Goal: Transaction & Acquisition: Download file/media

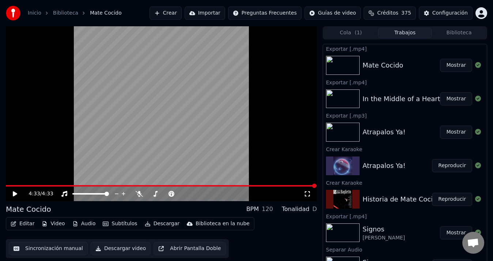
click at [174, 16] on button "Crear" at bounding box center [165, 13] width 32 height 13
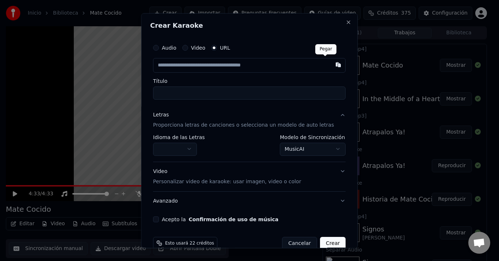
click at [331, 65] on button "button" at bounding box center [338, 64] width 15 height 13
type input "**********"
click at [329, 151] on body "**********" at bounding box center [246, 130] width 493 height 261
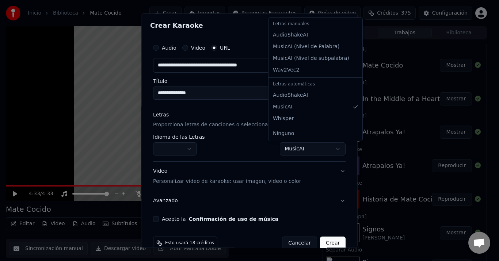
select select "**********"
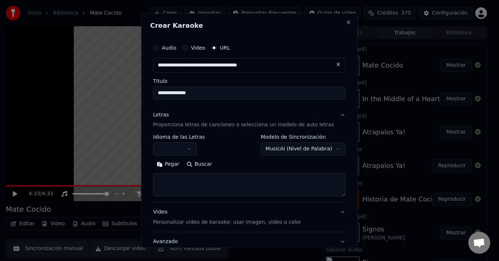
click at [331, 66] on button at bounding box center [338, 64] width 15 height 13
click at [331, 66] on button "button" at bounding box center [338, 64] width 15 height 13
type input "**********"
click at [175, 165] on button "Pegar" at bounding box center [168, 165] width 30 height 12
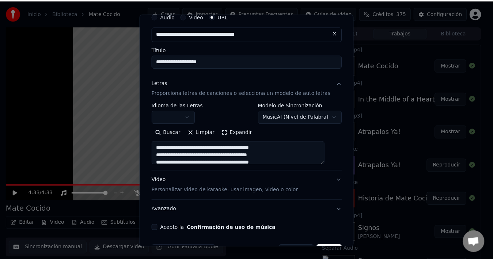
scroll to position [55, 0]
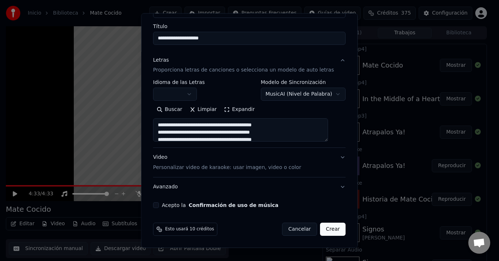
click at [159, 205] on button "Acepto la Confirmación de uso de música" at bounding box center [156, 206] width 6 height 6
click at [321, 228] on button "Crear" at bounding box center [333, 229] width 26 height 13
type textarea "**********"
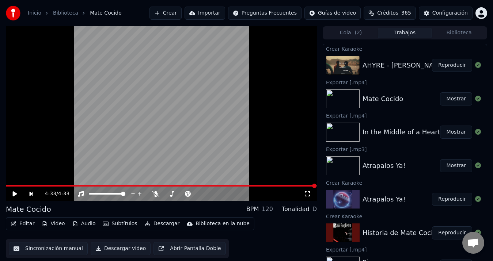
click at [453, 67] on button "Reproducir" at bounding box center [452, 65] width 40 height 13
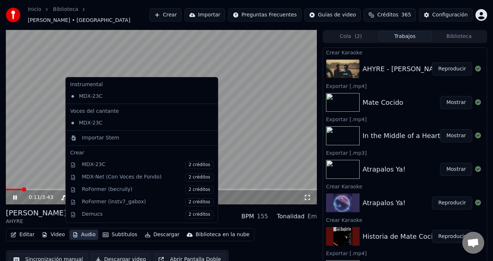
click at [82, 231] on button "Audio" at bounding box center [83, 235] width 29 height 10
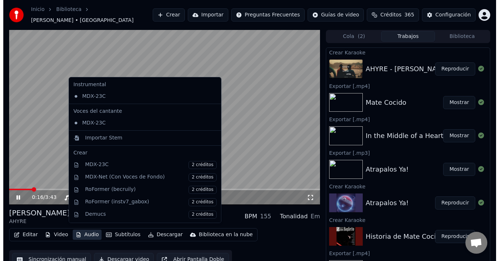
scroll to position [74, 0]
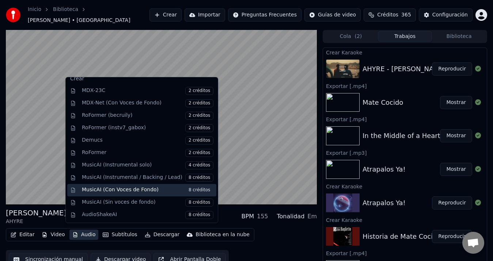
click at [143, 190] on div "MusicAI (Con Voces de Fondo) 8 créditos" at bounding box center [148, 190] width 132 height 8
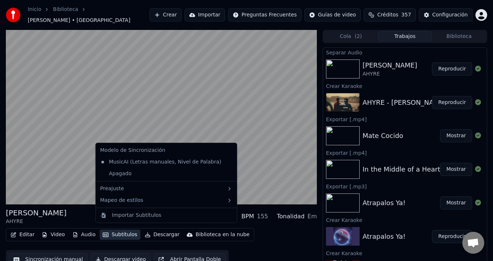
click at [114, 232] on button "Subtítulos" at bounding box center [120, 235] width 40 height 10
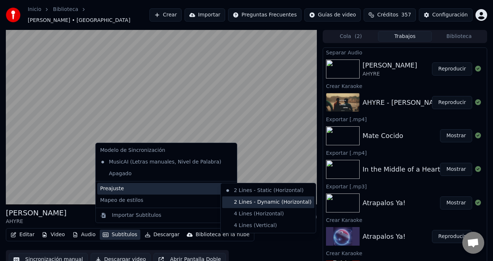
click at [272, 205] on div "2 Lines - Dynamic (Horizontal)" at bounding box center [268, 203] width 92 height 12
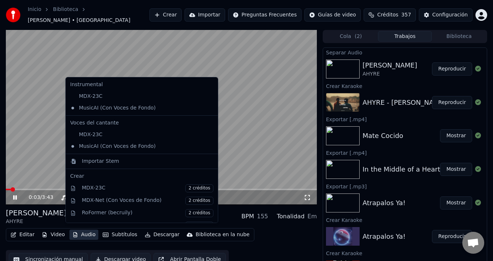
click at [90, 231] on button "Audio" at bounding box center [83, 235] width 29 height 10
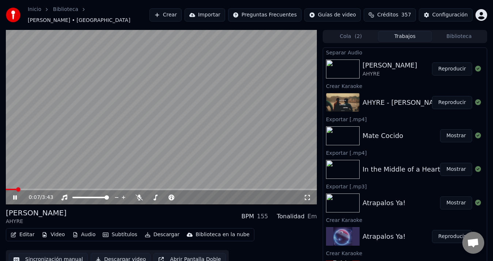
click at [294, 239] on div "Editar Video Audio Subtítulos Descargar Biblioteca en la nube Sincronización ma…" at bounding box center [161, 248] width 311 height 41
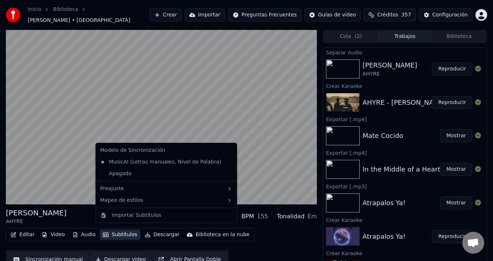
click at [125, 230] on button "Subtítulos" at bounding box center [120, 235] width 40 height 10
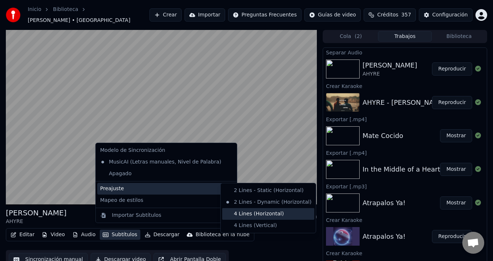
click at [266, 217] on div "4 Lines (Horizontal)" at bounding box center [268, 214] width 92 height 12
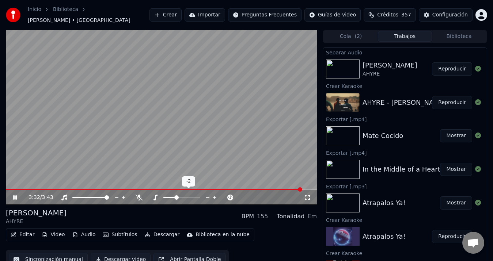
click at [213, 195] on icon at bounding box center [214, 197] width 7 height 7
click at [26, 189] on span at bounding box center [156, 189] width 301 height 1
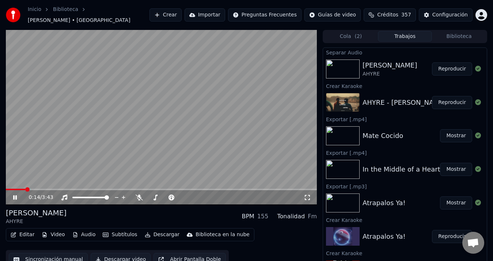
click at [25, 189] on span at bounding box center [15, 189] width 19 height 1
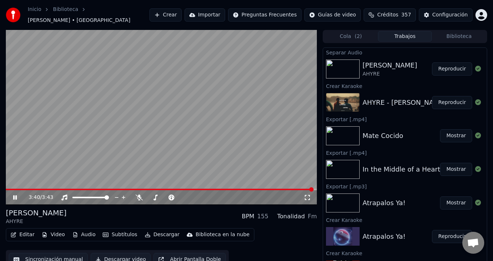
click at [15, 184] on video at bounding box center [161, 117] width 311 height 175
click at [14, 195] on icon at bounding box center [15, 197] width 4 height 5
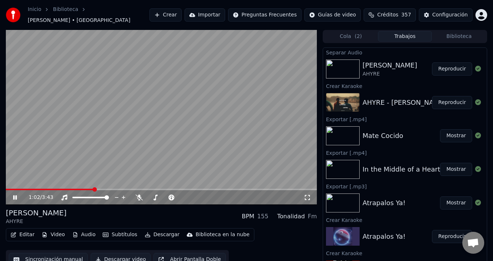
click at [76, 185] on video at bounding box center [161, 117] width 311 height 175
click at [73, 189] on span at bounding box center [50, 189] width 88 height 1
click at [15, 195] on icon at bounding box center [15, 197] width 4 height 5
click at [66, 189] on span at bounding box center [161, 189] width 311 height 1
click at [84, 188] on span at bounding box center [85, 189] width 4 height 4
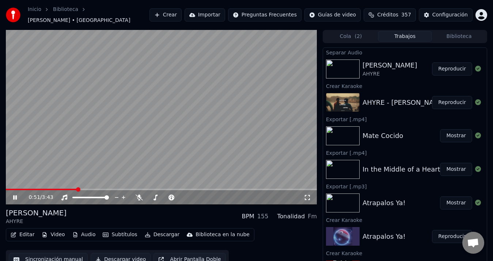
click at [76, 187] on span at bounding box center [78, 189] width 4 height 4
drag, startPoint x: 145, startPoint y: 194, endPoint x: 140, endPoint y: 191, distance: 4.9
click at [140, 194] on div at bounding box center [169, 197] width 66 height 7
click at [148, 195] on span at bounding box center [149, 197] width 4 height 4
click at [141, 195] on icon at bounding box center [139, 198] width 7 height 6
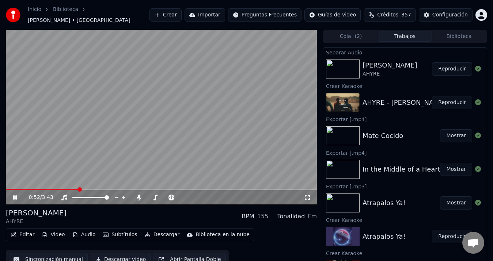
click at [78, 189] on span at bounding box center [42, 189] width 72 height 1
click at [76, 187] on span at bounding box center [78, 189] width 4 height 4
click at [77, 187] on span at bounding box center [79, 189] width 4 height 4
click at [175, 187] on span at bounding box center [177, 189] width 4 height 4
click at [214, 187] on span at bounding box center [215, 189] width 4 height 4
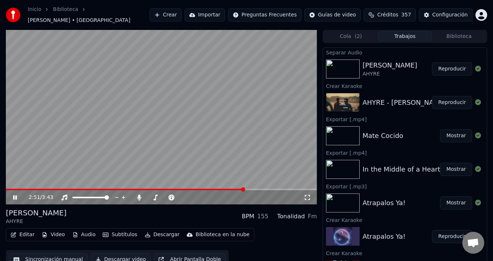
click at [241, 189] on span at bounding box center [243, 189] width 4 height 4
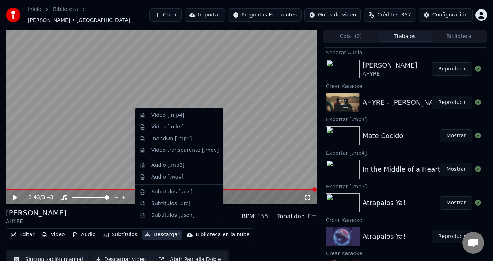
click at [154, 232] on button "Descargar" at bounding box center [162, 235] width 41 height 10
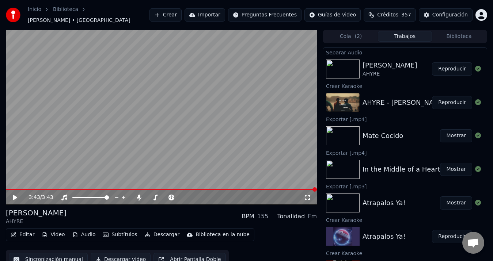
click at [231, 212] on div "[PERSON_NAME] AHYRE BPM 155 Tonalidad Fm" at bounding box center [161, 217] width 311 height 18
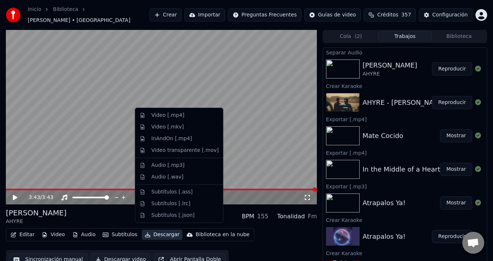
click at [152, 232] on button "Descargar" at bounding box center [162, 235] width 41 height 10
click at [187, 118] on div "Video [.mp4]" at bounding box center [184, 115] width 67 height 7
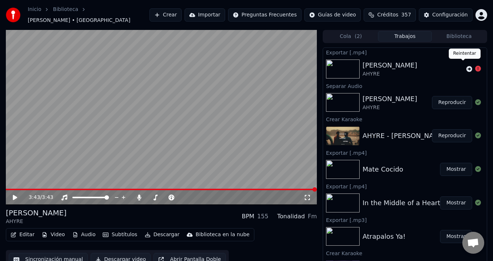
click at [466, 66] on icon at bounding box center [469, 69] width 6 height 6
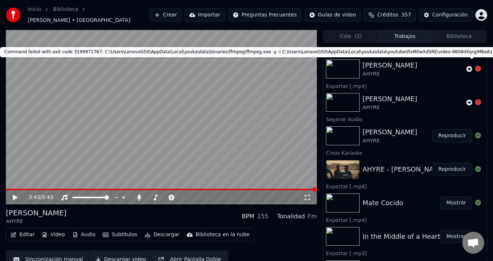
click at [475, 66] on icon at bounding box center [478, 69] width 6 height 6
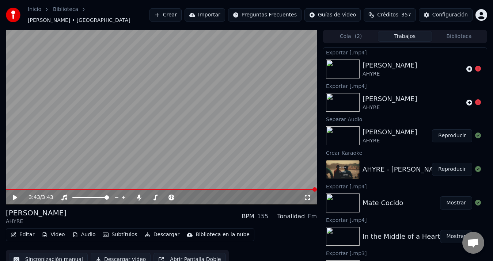
click at [16, 195] on icon at bounding box center [15, 197] width 4 height 5
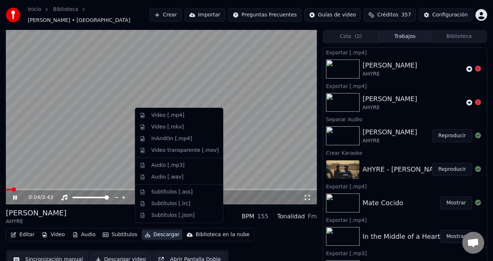
click at [150, 231] on button "Descargar" at bounding box center [162, 235] width 41 height 10
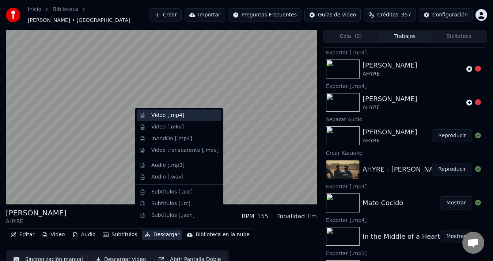
click at [184, 115] on div "Video [.mp4]" at bounding box center [184, 115] width 67 height 7
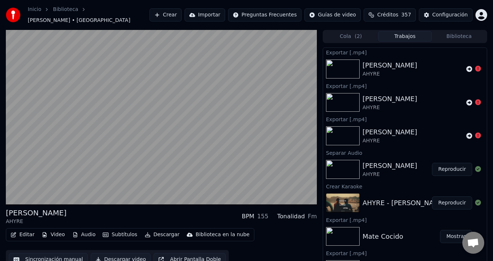
click at [352, 166] on img at bounding box center [343, 169] width 34 height 19
click at [441, 168] on button "Reproducir" at bounding box center [452, 169] width 40 height 13
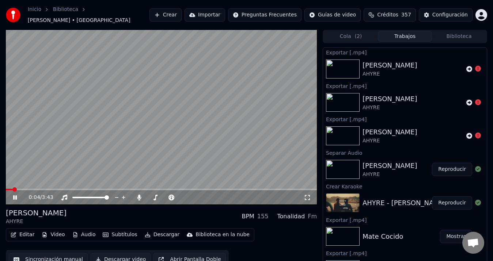
click at [176, 12] on button "Crear" at bounding box center [165, 14] width 32 height 13
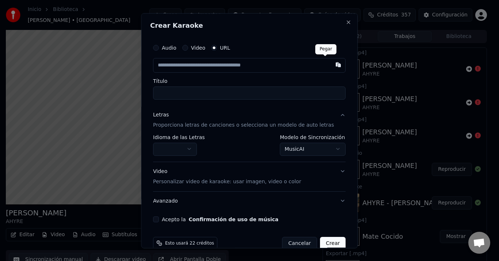
click at [331, 66] on button "button" at bounding box center [338, 64] width 15 height 13
type input "**********"
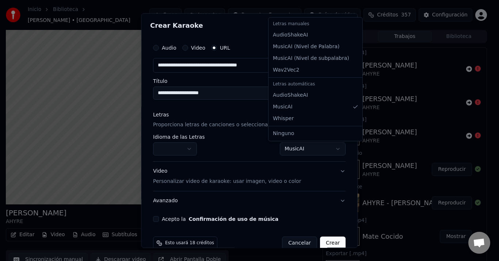
click at [323, 149] on body "**********" at bounding box center [246, 130] width 493 height 261
select select "**********"
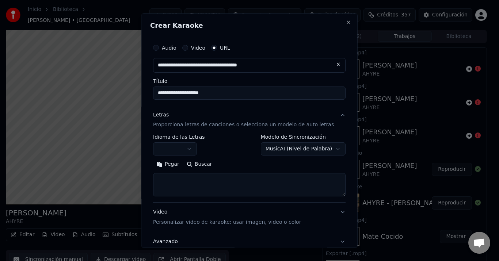
click at [192, 182] on textarea at bounding box center [249, 185] width 193 height 23
paste textarea "**********"
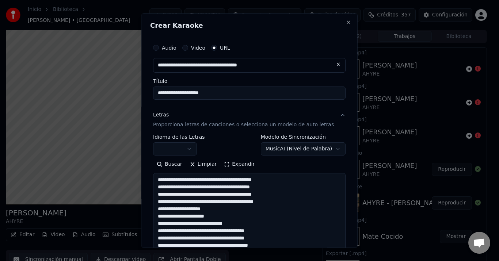
scroll to position [170, 0]
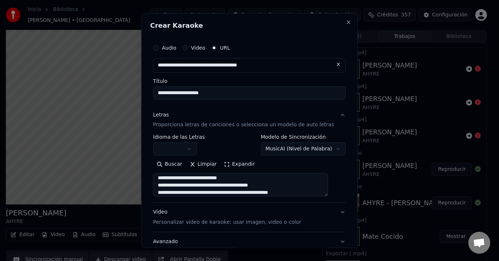
type textarea "**********"
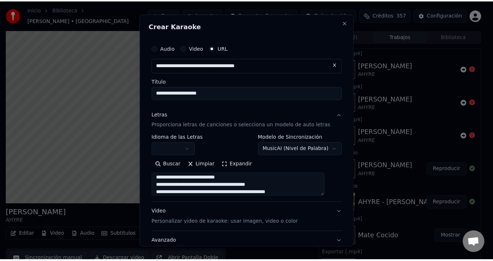
scroll to position [55, 0]
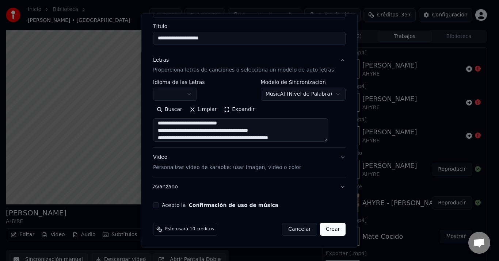
click at [159, 205] on button "Acepto la Confirmación de uso de música" at bounding box center [156, 206] width 6 height 6
click at [320, 228] on button "Crear" at bounding box center [333, 229] width 26 height 13
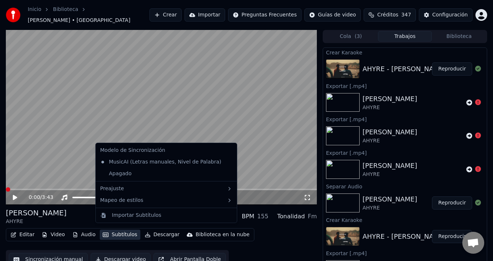
click at [125, 230] on button "Subtítulos" at bounding box center [120, 235] width 40 height 10
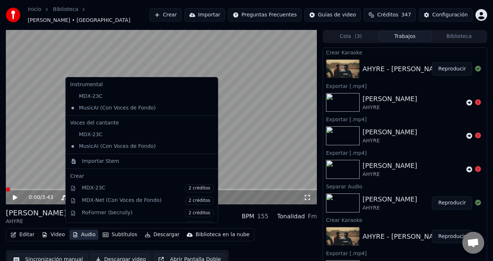
click at [44, 213] on div "[PERSON_NAME] AHYRE BPM 155 Tonalidad Fm" at bounding box center [161, 217] width 311 height 18
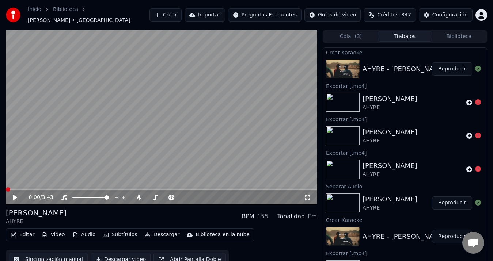
click at [13, 195] on icon at bounding box center [20, 198] width 17 height 6
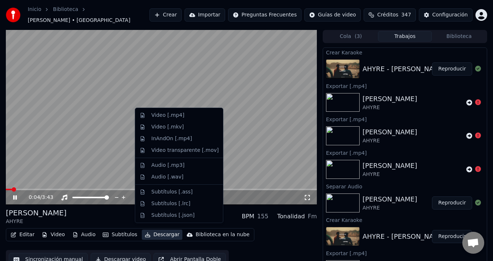
click at [161, 231] on button "Descargar" at bounding box center [162, 235] width 41 height 10
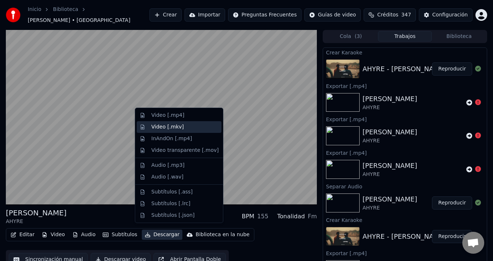
click at [177, 128] on div "Video [.mkv]" at bounding box center [167, 126] width 33 height 7
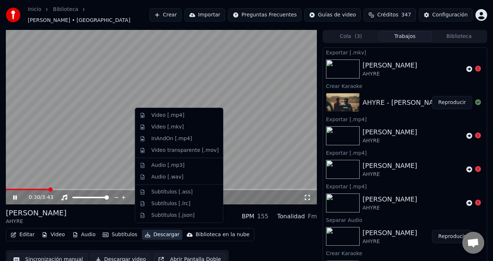
click at [160, 230] on button "Descargar" at bounding box center [162, 235] width 41 height 10
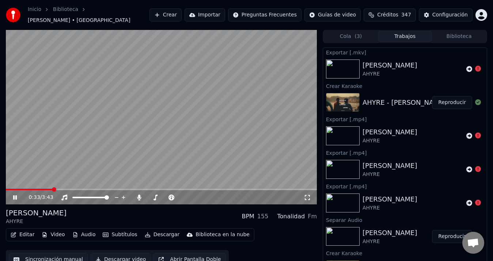
click at [443, 98] on button "Reproducir" at bounding box center [452, 102] width 40 height 13
click at [398, 136] on div "[PERSON_NAME] AHYRE" at bounding box center [412, 136] width 101 height 18
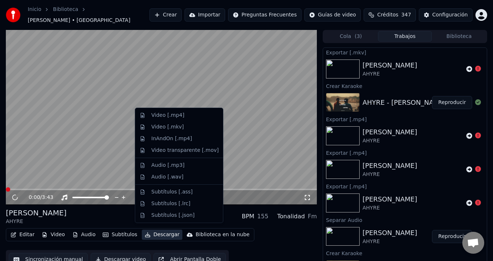
click at [159, 232] on button "Descargar" at bounding box center [162, 235] width 41 height 10
click at [188, 140] on div "InAndOn [.mp4]" at bounding box center [184, 138] width 67 height 7
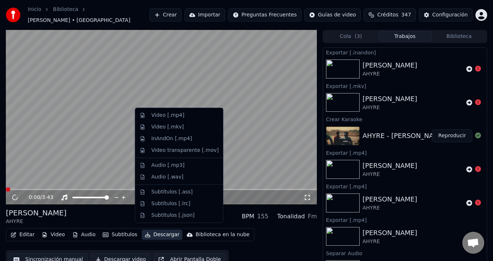
click at [161, 231] on button "Descargar" at bounding box center [162, 235] width 41 height 10
click at [199, 153] on div "Video transparente [.mov]" at bounding box center [184, 150] width 67 height 7
